Goal: Leave review/rating: Leave review/rating

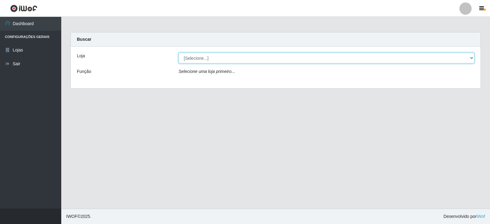
click at [394, 59] on select "[Selecione...] Queiroz Atacadão - Catolé do Rocha" at bounding box center [327, 58] width 296 height 11
select select "500"
click at [179, 53] on select "[Selecione...] Queiroz Atacadão - Catolé do Rocha" at bounding box center [327, 58] width 296 height 11
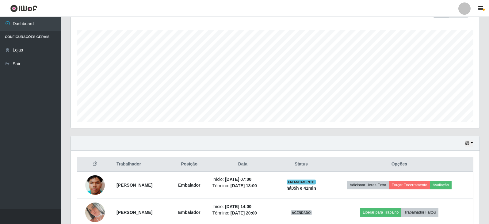
scroll to position [123, 0]
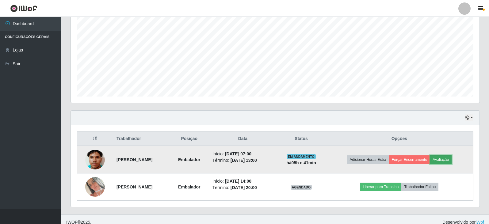
click at [448, 159] on button "Avaliação" at bounding box center [440, 159] width 22 height 9
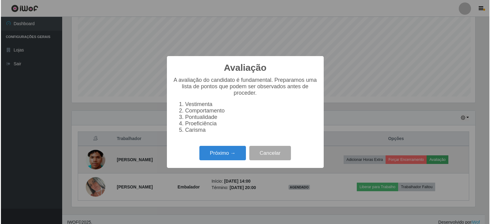
scroll to position [127, 405]
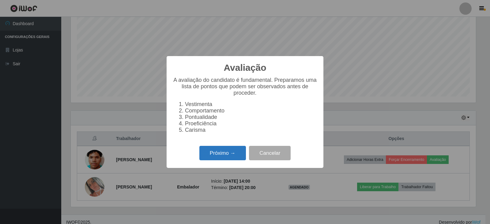
click at [220, 160] on button "Próximo →" at bounding box center [222, 153] width 47 height 14
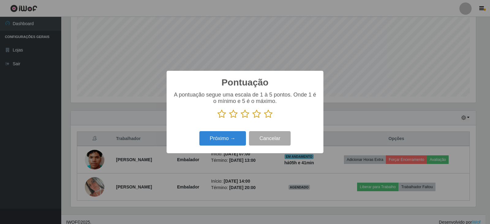
click at [269, 114] on icon at bounding box center [268, 113] width 9 height 9
click at [264, 119] on input "radio" at bounding box center [264, 119] width 0 height 0
click at [227, 142] on button "Próximo →" at bounding box center [222, 138] width 47 height 14
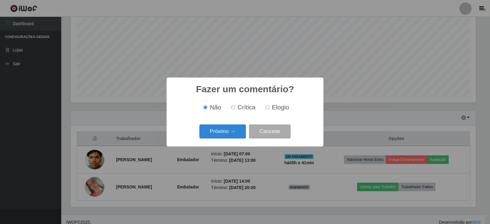
click at [266, 108] on input "Elogio" at bounding box center [268, 107] width 4 height 4
radio input "true"
click at [236, 130] on button "Próximo →" at bounding box center [222, 131] width 47 height 14
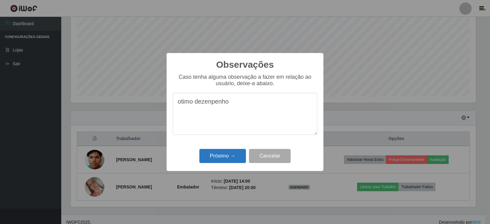
type textarea "otimo dezenpenho"
click at [222, 153] on button "Próximo →" at bounding box center [222, 156] width 47 height 14
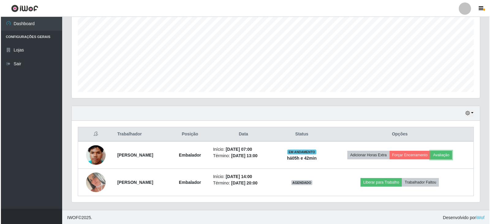
scroll to position [128, 0]
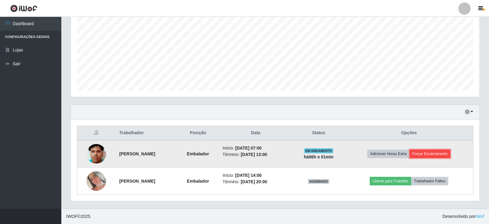
click at [428, 151] on button "Forçar Encerramento" at bounding box center [429, 153] width 41 height 9
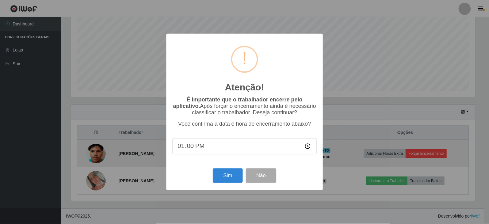
scroll to position [127, 405]
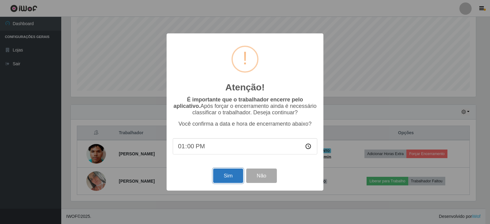
click at [243, 174] on button "Sim" at bounding box center [228, 175] width 30 height 14
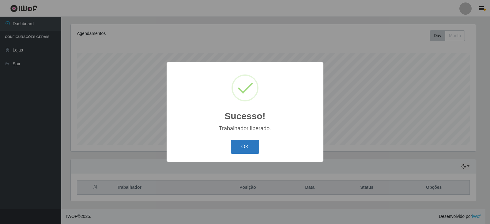
click at [253, 147] on button "OK" at bounding box center [245, 147] width 28 height 14
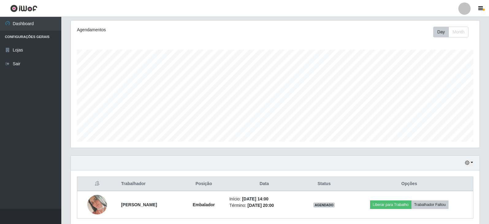
scroll to position [101, 0]
